Goal: Task Accomplishment & Management: Use online tool/utility

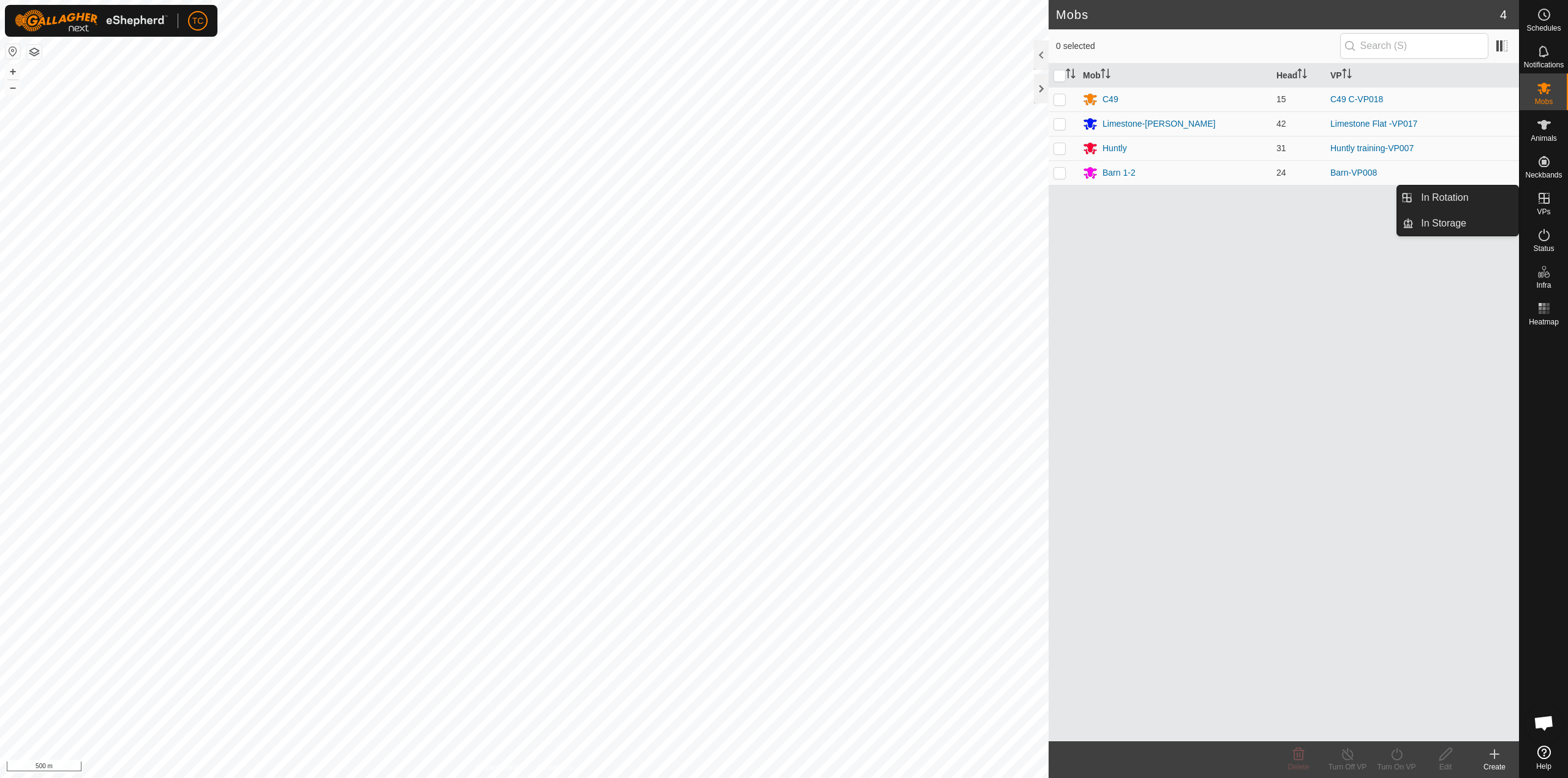
click at [1543, 206] on es-virtualpaddocks-svg-icon at bounding box center [1544, 198] width 22 height 20
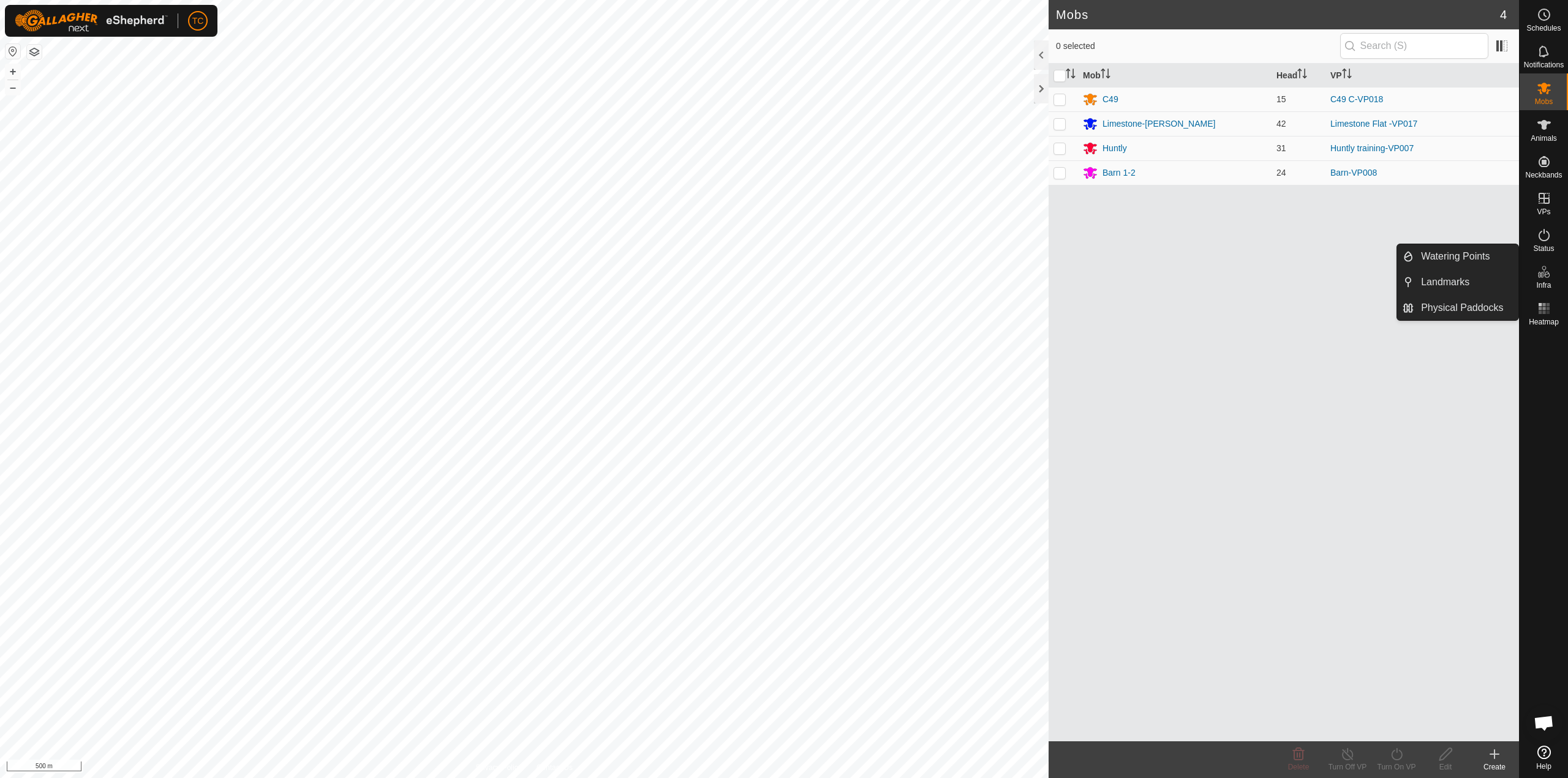
click at [1548, 278] on icon at bounding box center [1544, 272] width 15 height 15
click at [1479, 304] on link "Physical Paddocks" at bounding box center [1466, 308] width 105 height 24
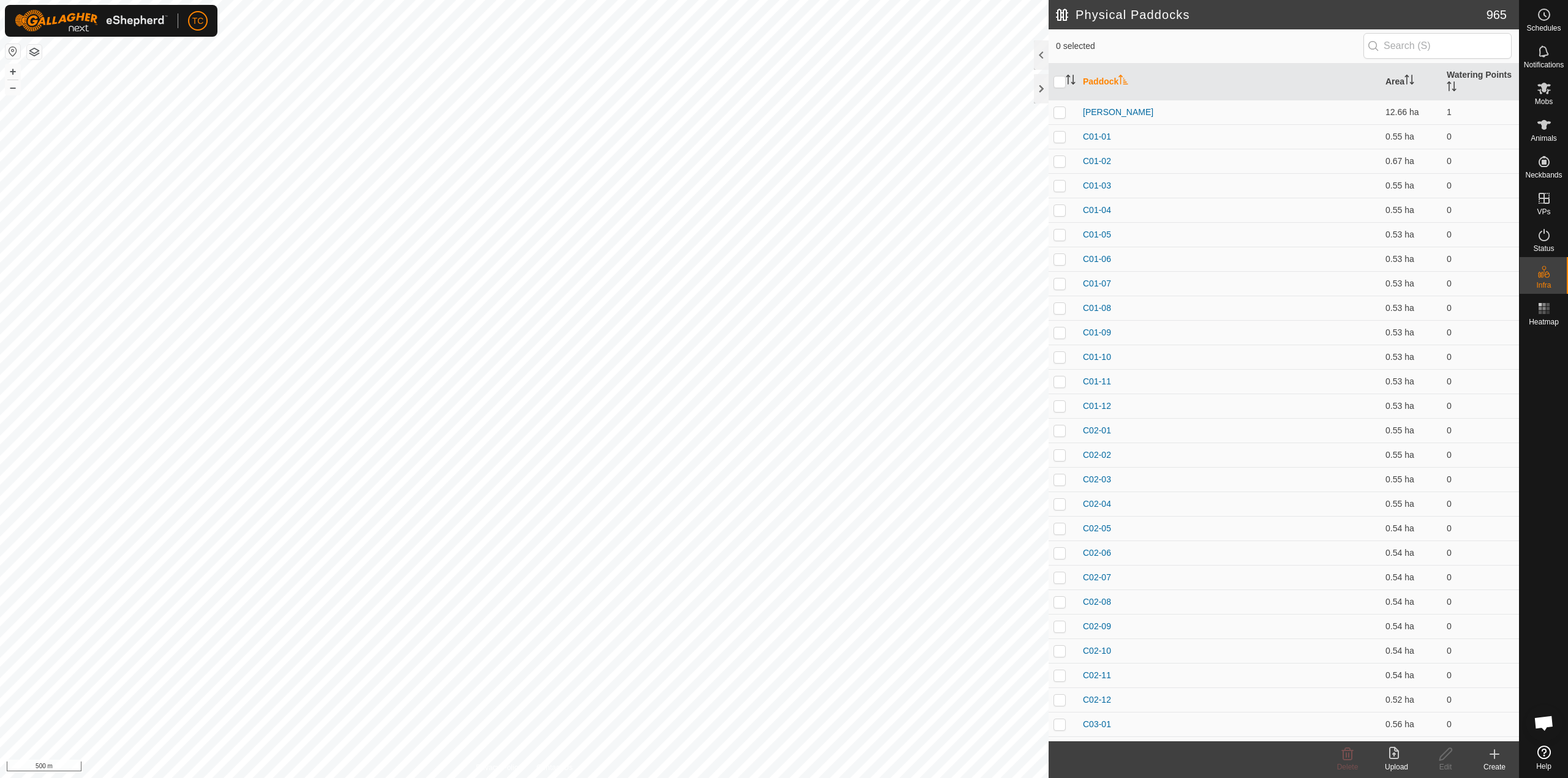
click at [1395, 751] on icon at bounding box center [1394, 753] width 10 height 13
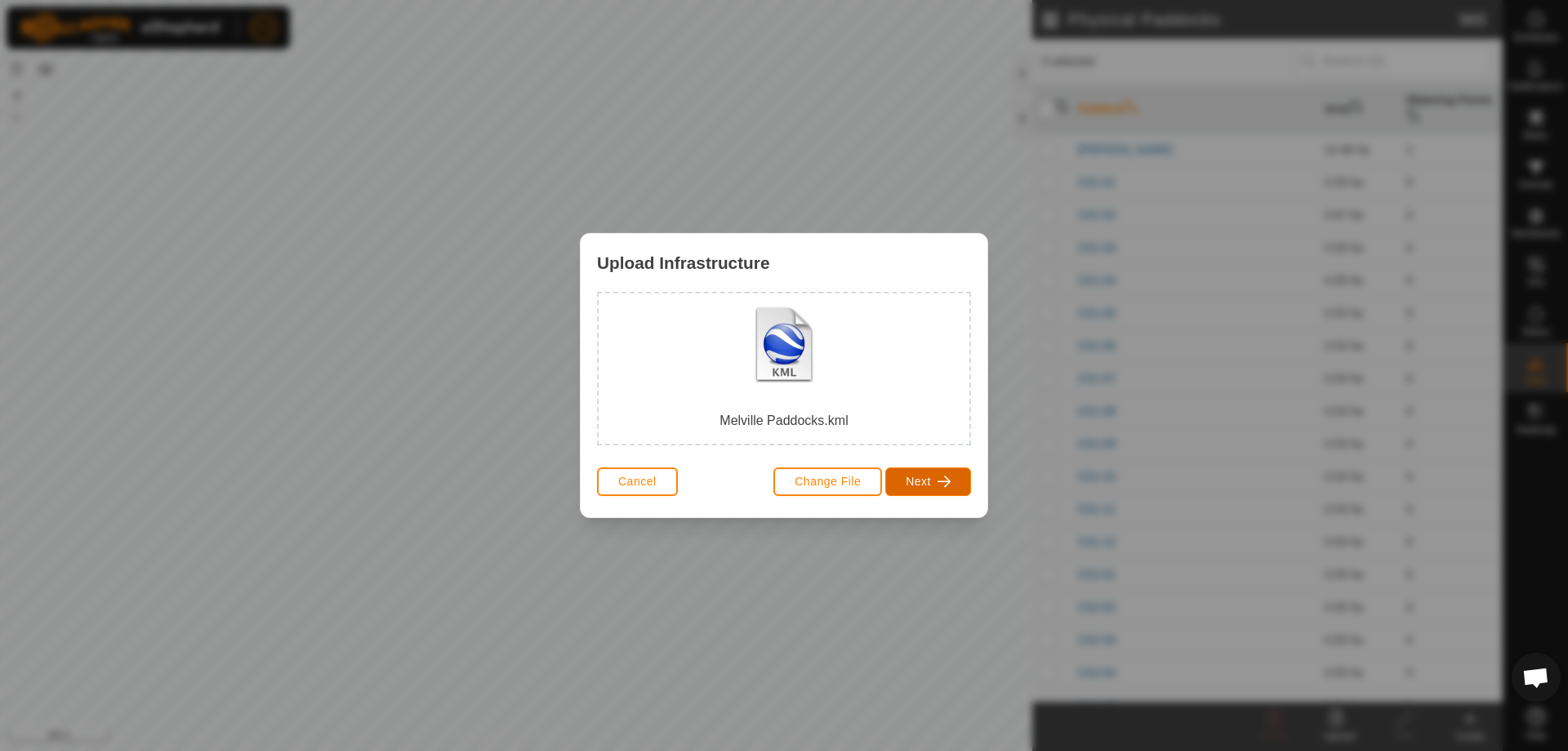
click at [944, 482] on span "button" at bounding box center [943, 480] width 13 height 13
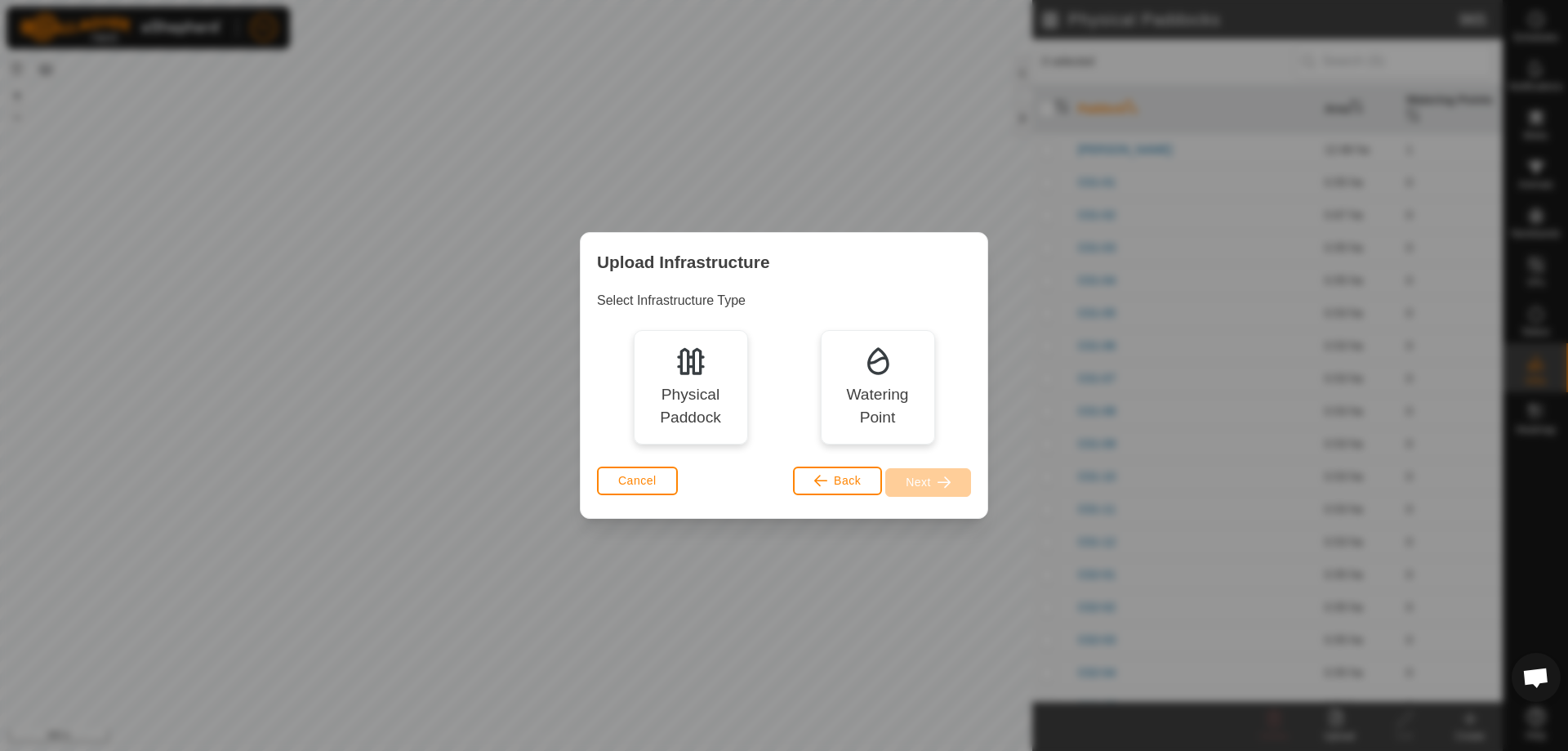
click at [708, 410] on div "Physical Paddock" at bounding box center [691, 407] width 90 height 47
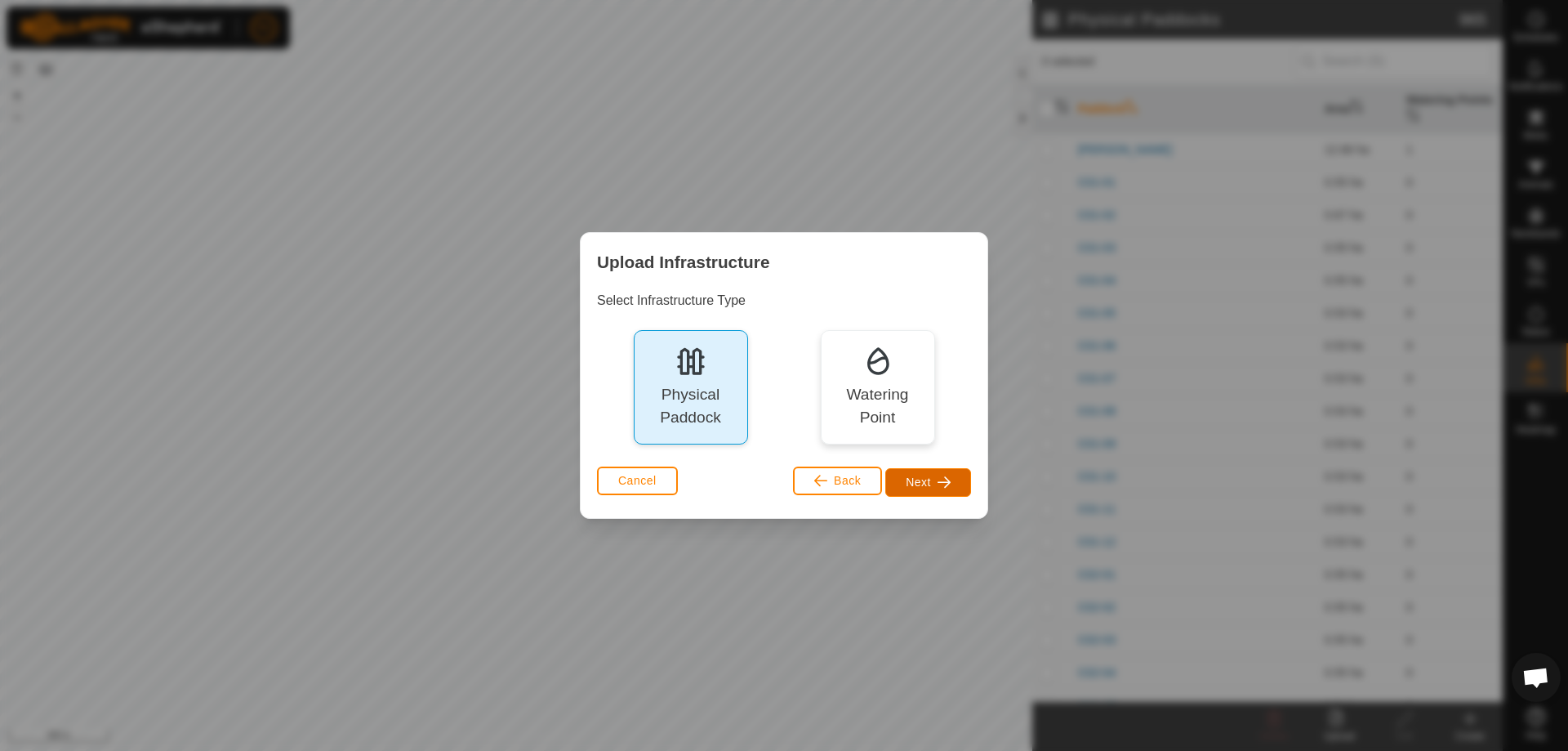
click at [937, 476] on span "button" at bounding box center [943, 481] width 13 height 13
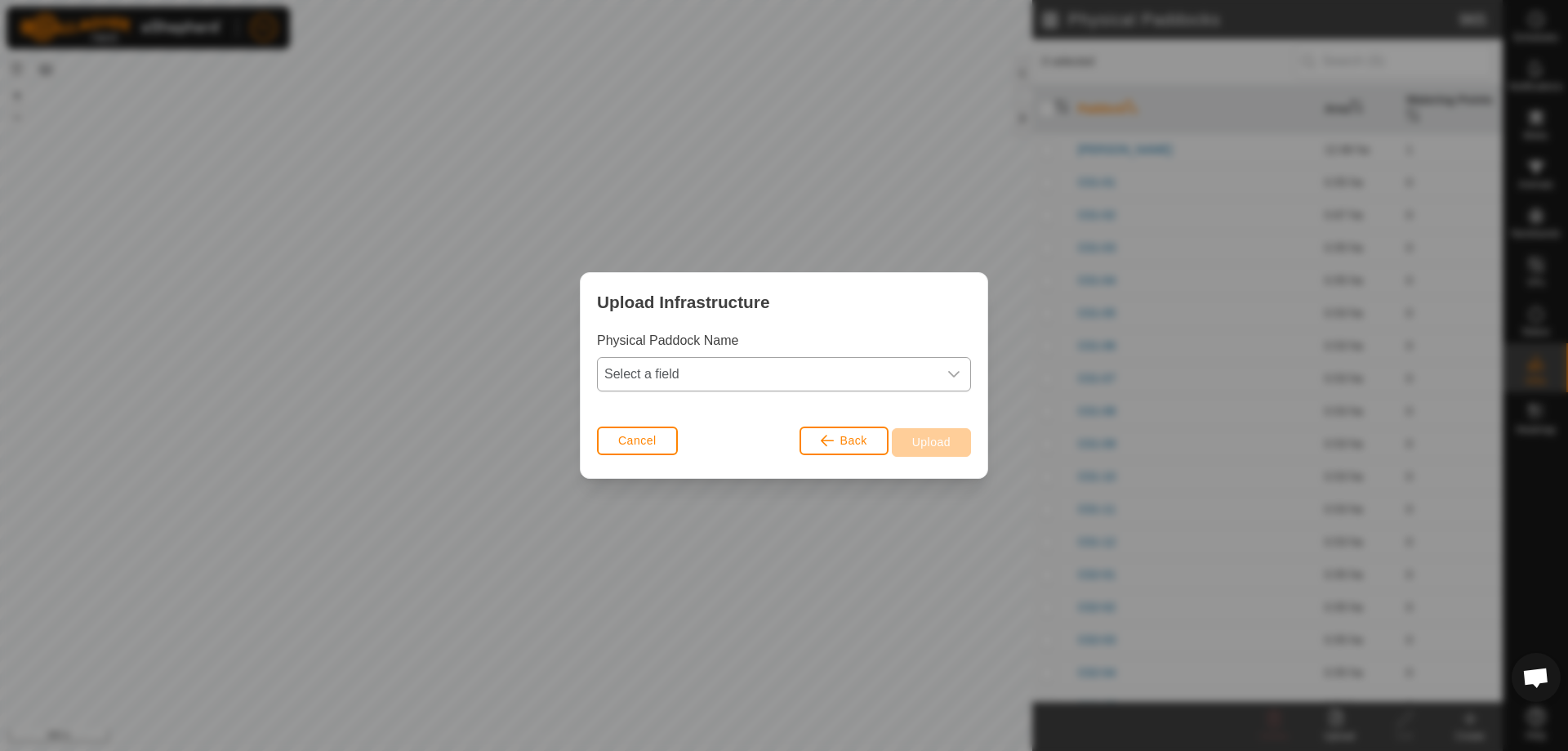
click at [951, 380] on icon "dropdown trigger" at bounding box center [953, 374] width 13 height 13
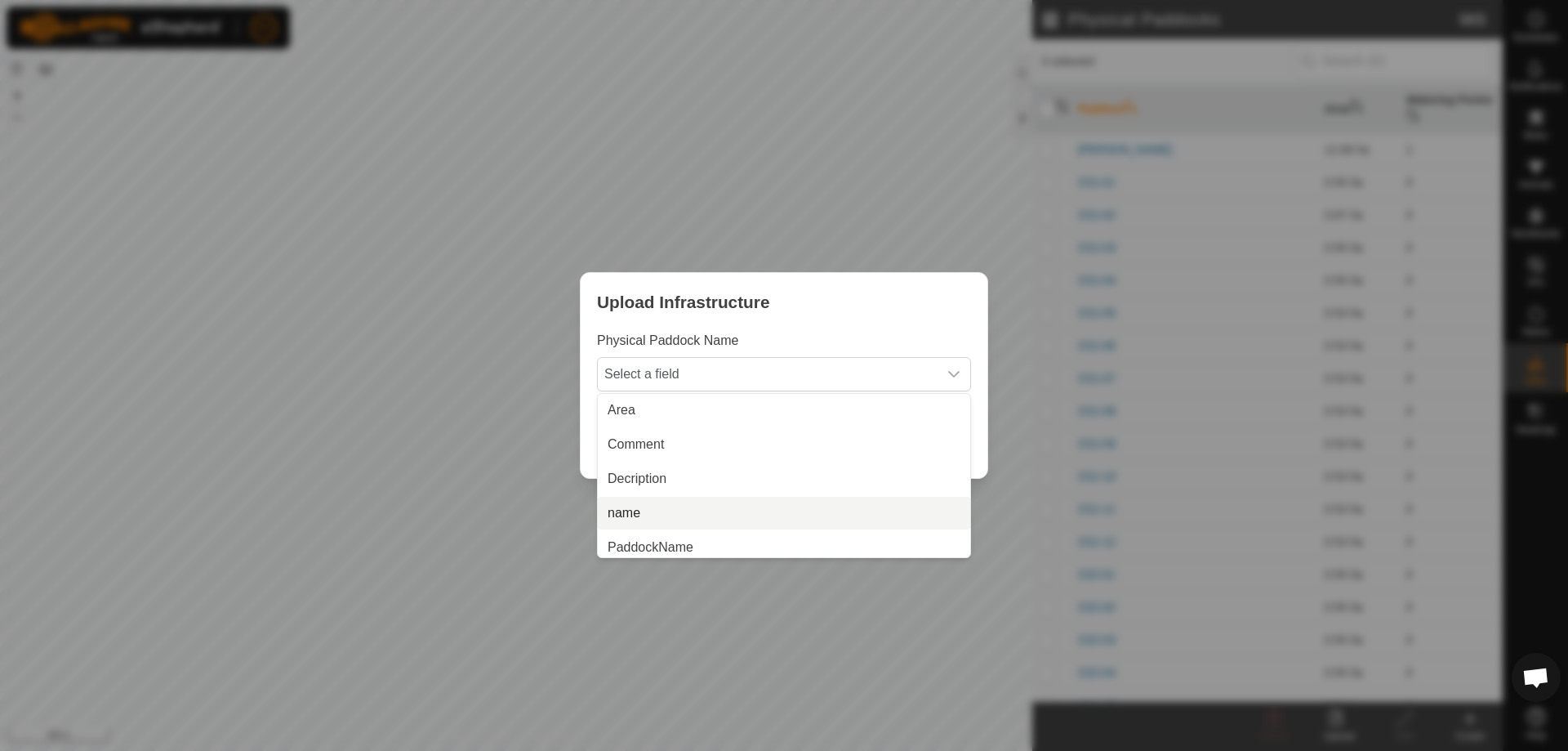
click at [886, 508] on li "name" at bounding box center [784, 513] width 373 height 32
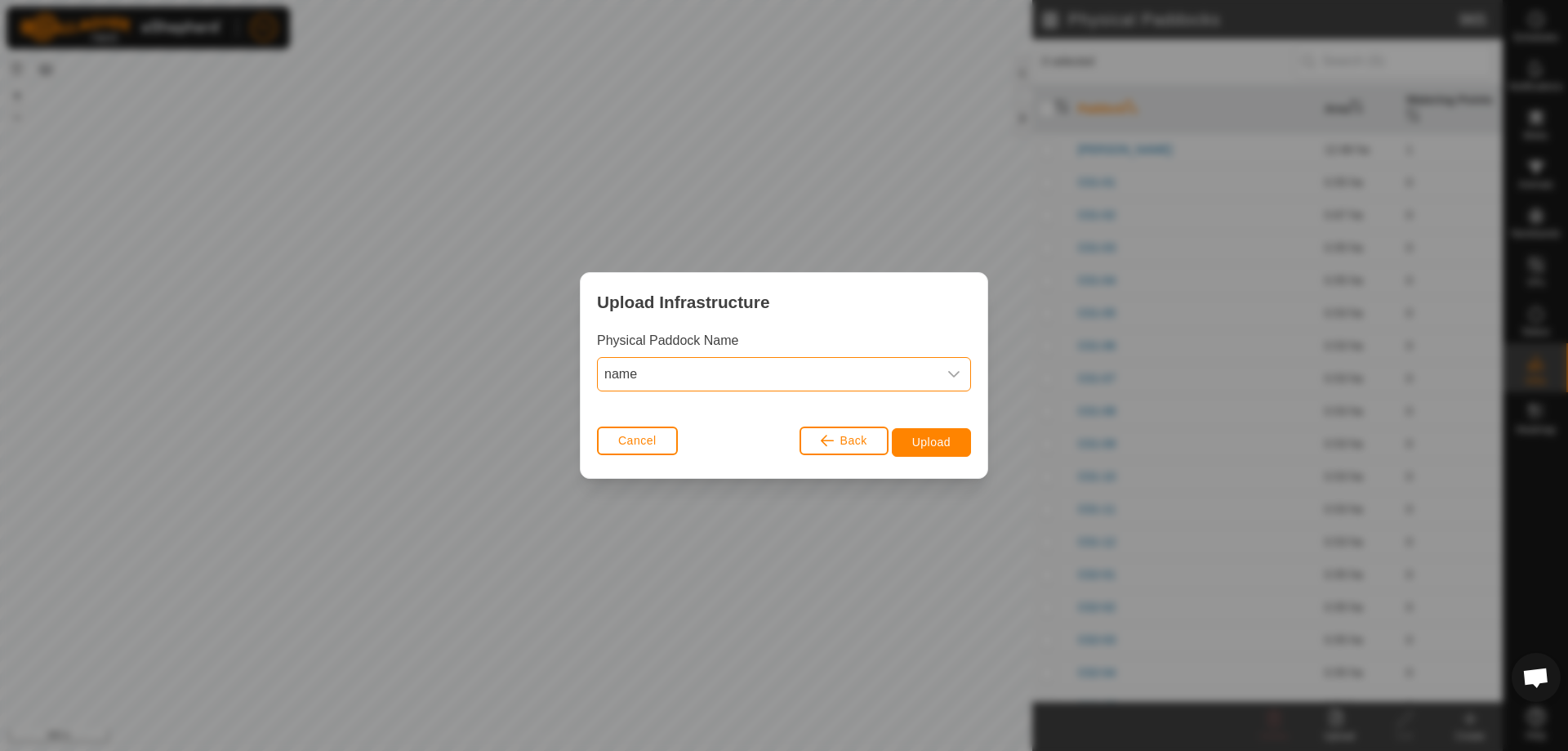
click at [949, 373] on icon "dropdown trigger" at bounding box center [954, 374] width 12 height 7
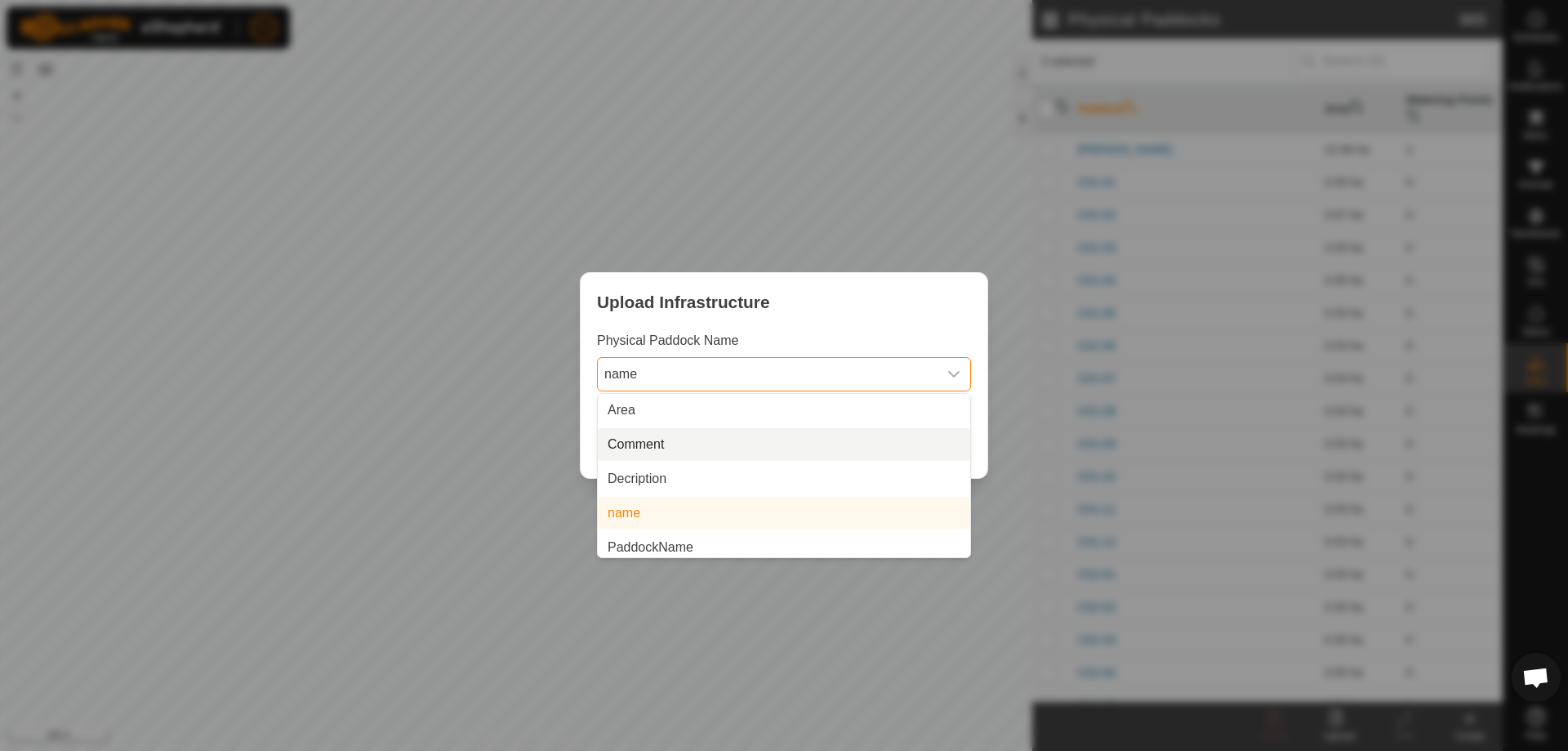
scroll to position [75, 0]
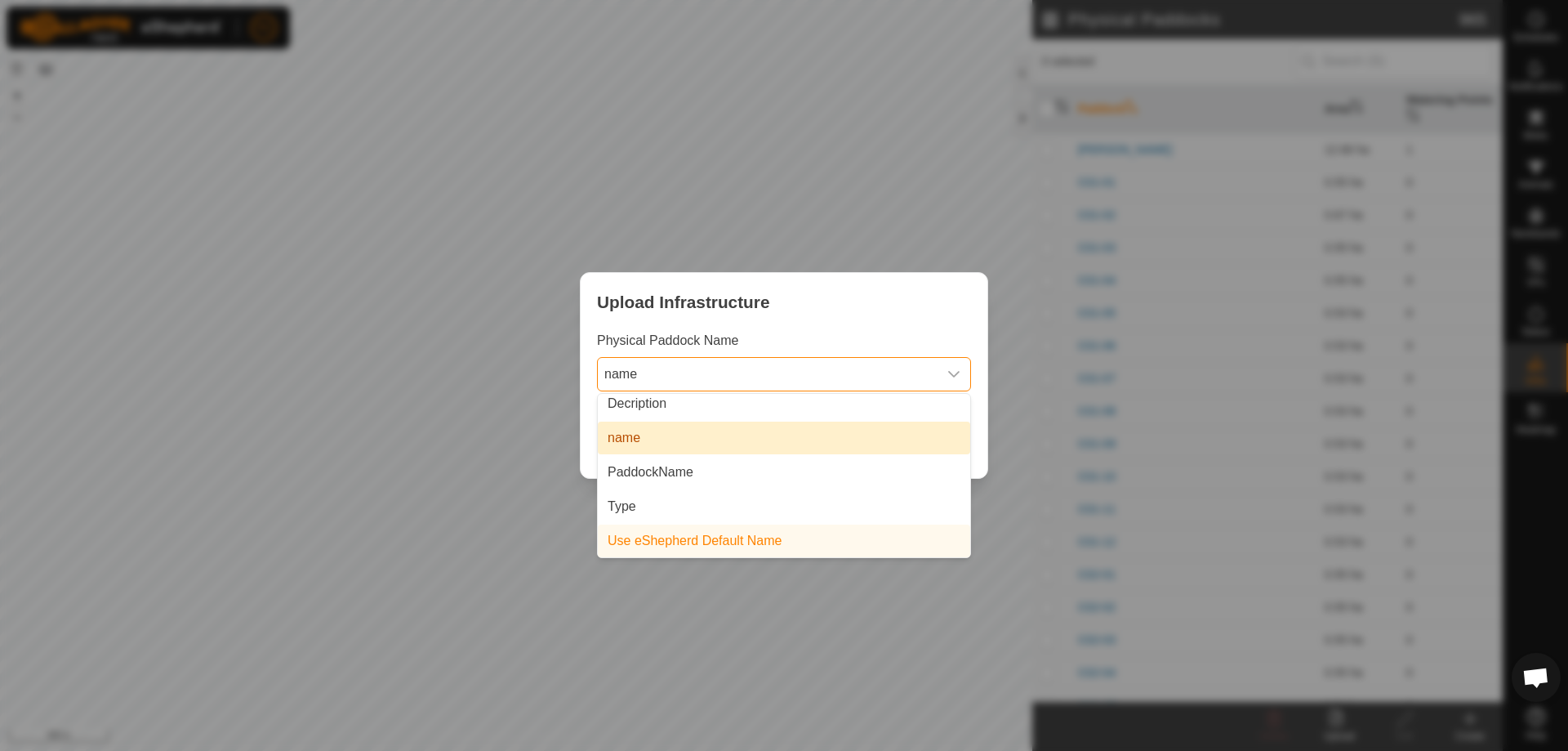
click at [840, 440] on li "name" at bounding box center [784, 437] width 373 height 32
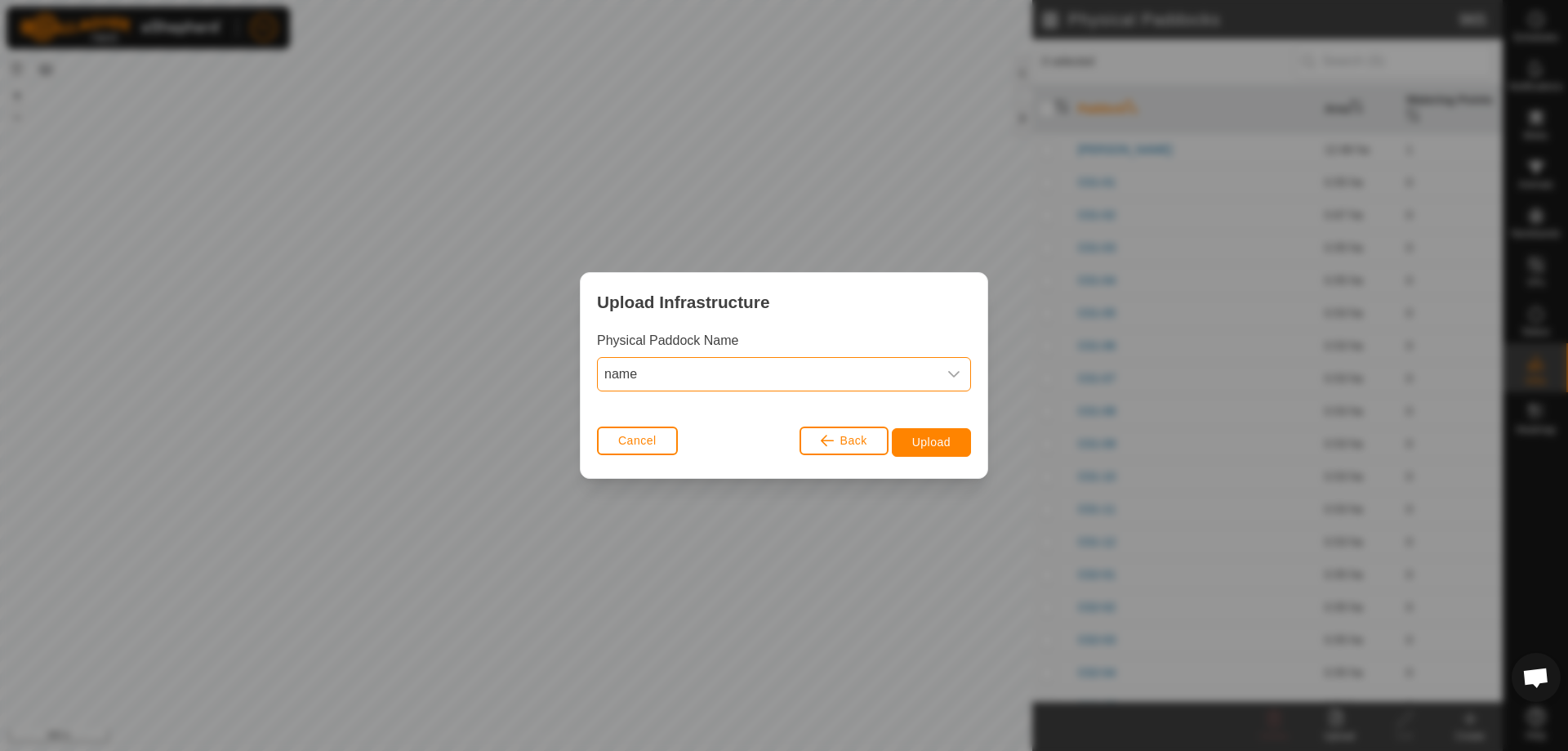
click at [945, 375] on div "dropdown trigger" at bounding box center [953, 374] width 32 height 32
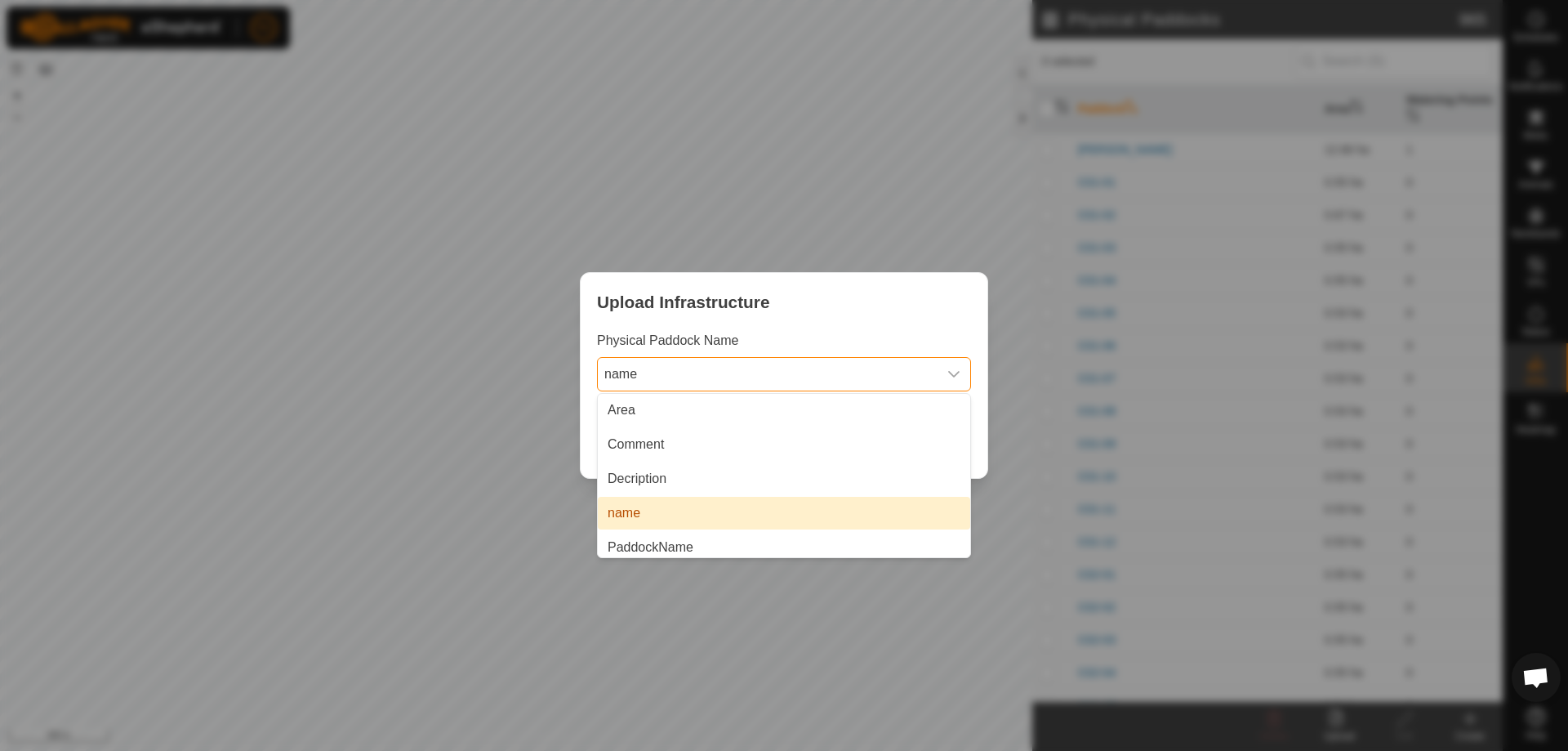
scroll to position [7, 0]
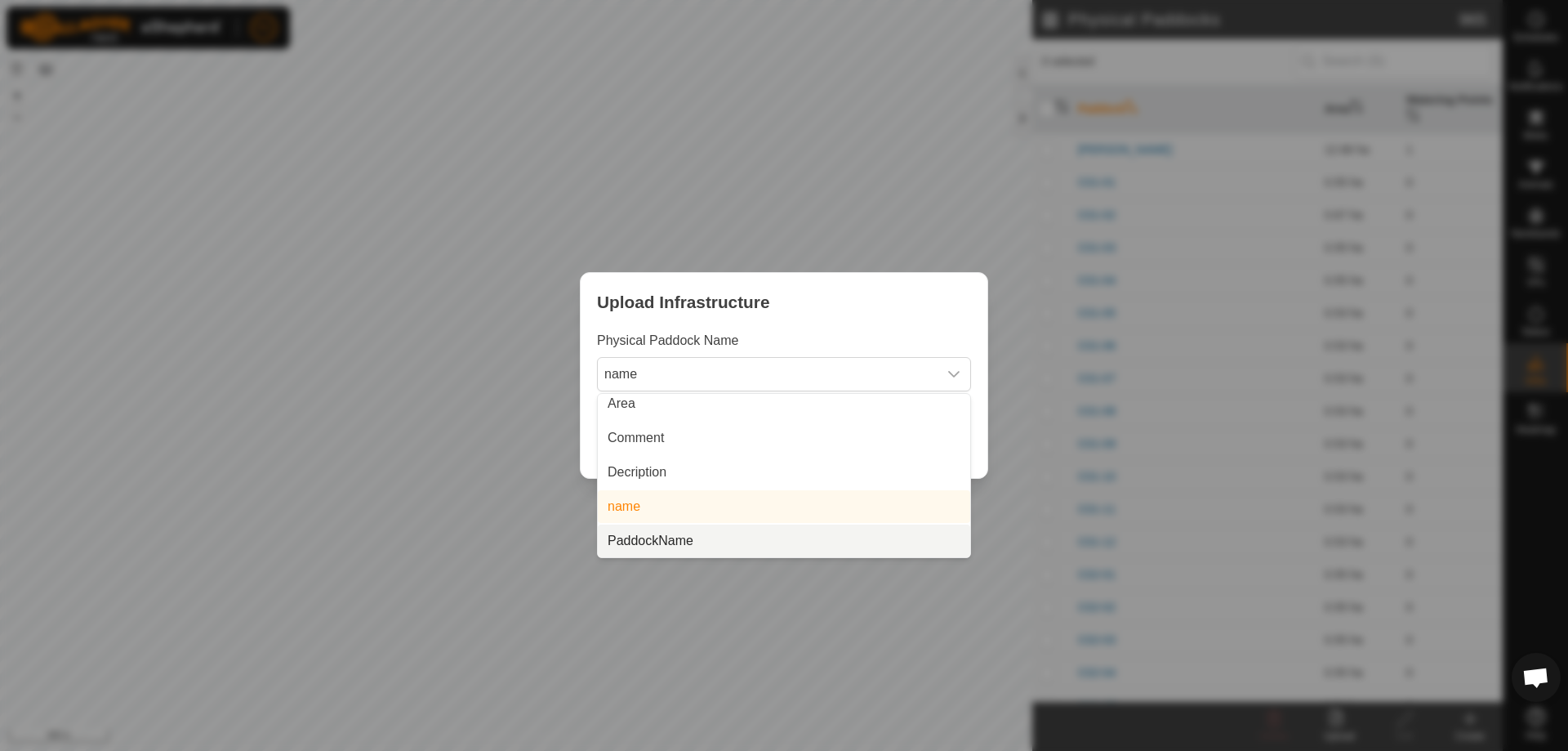
click at [859, 532] on li "PaddockName" at bounding box center [784, 540] width 373 height 32
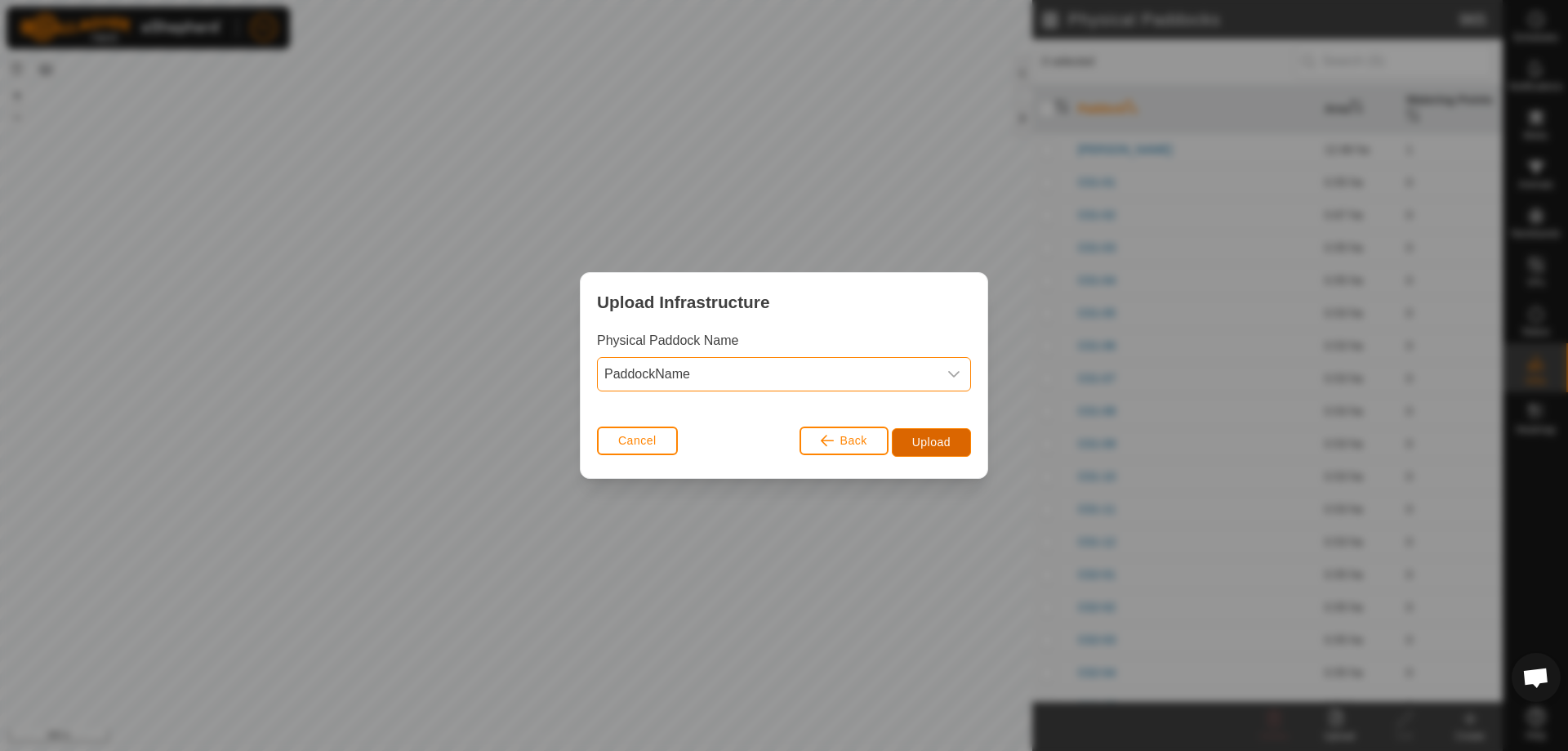
click at [935, 442] on span "Upload" at bounding box center [931, 441] width 38 height 13
click at [924, 440] on span "Upload" at bounding box center [931, 441] width 38 height 13
click at [941, 437] on span "Upload" at bounding box center [931, 441] width 38 height 13
